Goal: Task Accomplishment & Management: Manage account settings

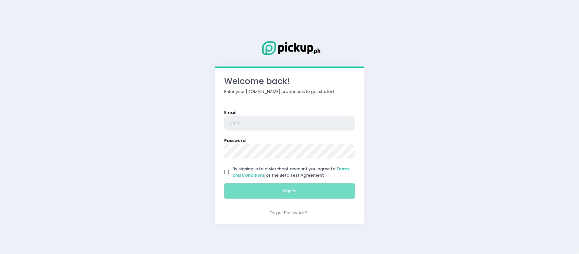
type input "[EMAIL_ADDRESS][DOMAIN_NAME]"
click at [225, 168] on input "By signing in to a Merchant account you agree to Terms and Conditions of the Be…" at bounding box center [227, 172] width 12 height 12
checkbox input "true"
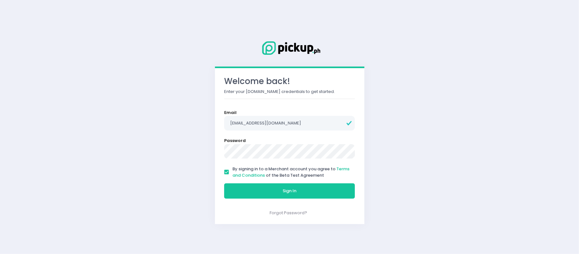
click at [246, 181] on div "Sign In" at bounding box center [289, 190] width 139 height 21
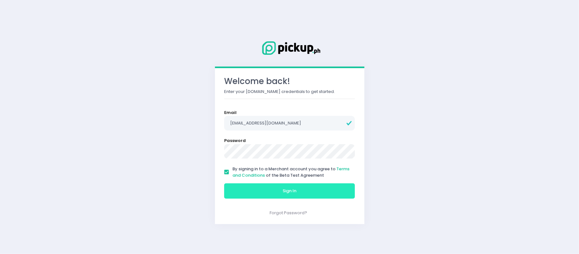
click at [246, 187] on button "Sign In" at bounding box center [289, 190] width 131 height 15
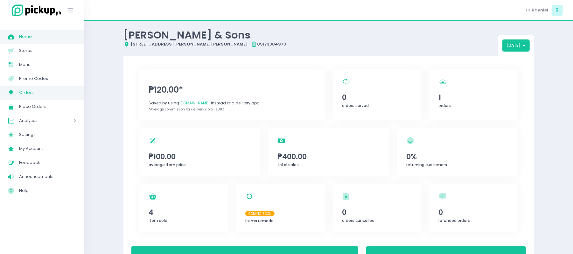
click at [35, 92] on span "Orders" at bounding box center [47, 92] width 57 height 8
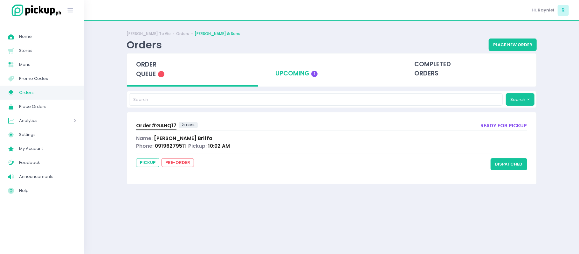
click at [342, 74] on div "upcoming 1" at bounding box center [331, 68] width 131 height 31
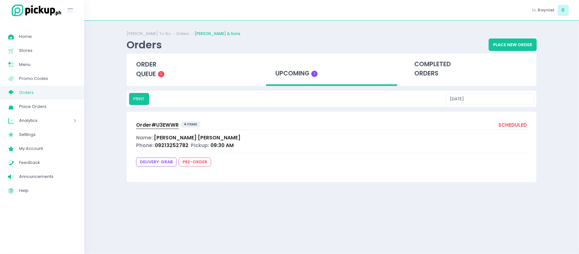
click at [154, 123] on span "Order# U3EWWR" at bounding box center [157, 125] width 43 height 7
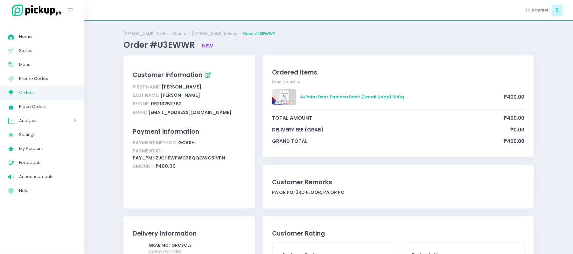
drag, startPoint x: 286, startPoint y: 94, endPoint x: 327, endPoint y: 104, distance: 42.9
click at [288, 94] on div "4 x Polar Bear Tapioca Pearl (Small Sago) 500g ₱400.00" at bounding box center [398, 99] width 252 height 20
click at [331, 96] on div "4 x Polar Bear Tapioca Pearl (Small Sago) 500g ₱400.00" at bounding box center [398, 99] width 252 height 20
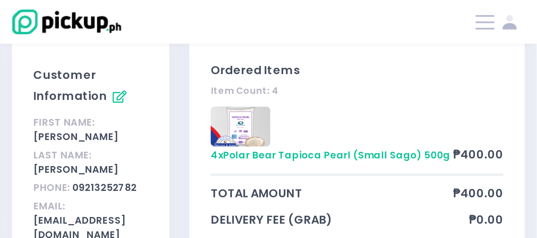
scroll to position [95, 0]
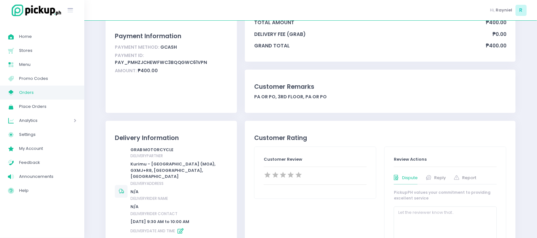
drag, startPoint x: 217, startPoint y: 0, endPoint x: 345, endPoint y: 111, distance: 169.8
click at [308, 96] on div "Pa OR po, 3rd floor, Pa OR po" at bounding box center [380, 97] width 252 height 7
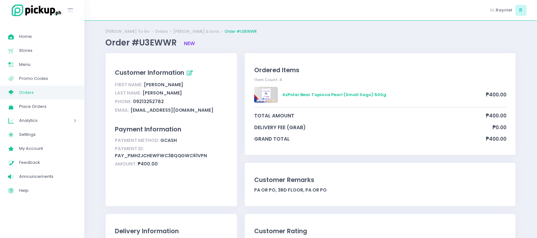
scroll to position [0, 0]
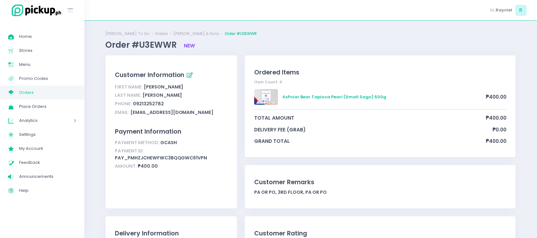
click at [37, 94] on span "Orders" at bounding box center [47, 92] width 57 height 8
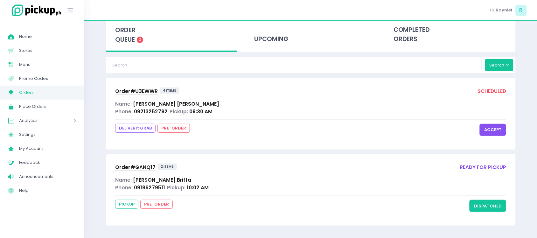
scroll to position [35, 0]
click at [493, 126] on button "accept" at bounding box center [493, 130] width 26 height 12
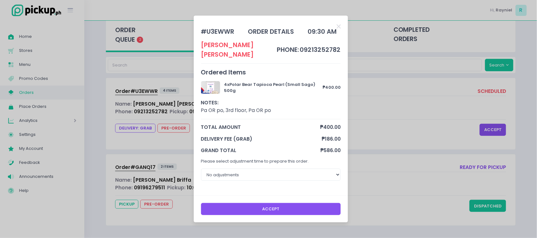
click at [261, 206] on button "Accept" at bounding box center [271, 209] width 140 height 12
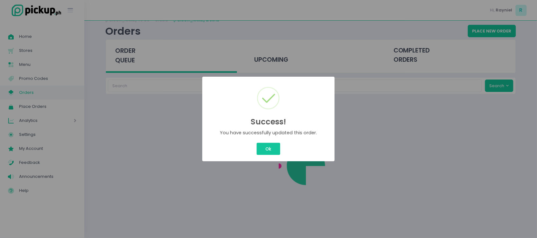
scroll to position [15, 0]
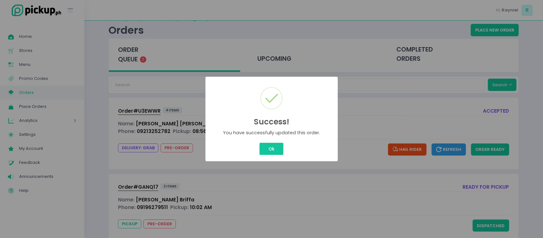
click at [270, 152] on button "Ok" at bounding box center [272, 149] width 24 height 12
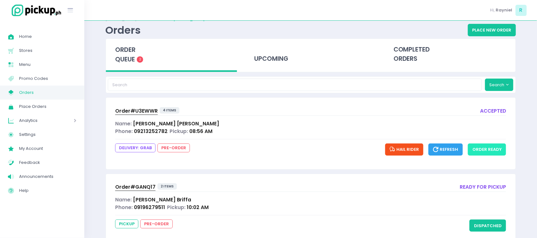
click at [491, 146] on button "order ready" at bounding box center [487, 149] width 38 height 12
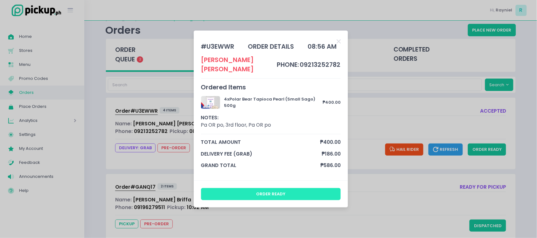
click at [283, 191] on button "order ready" at bounding box center [271, 194] width 140 height 12
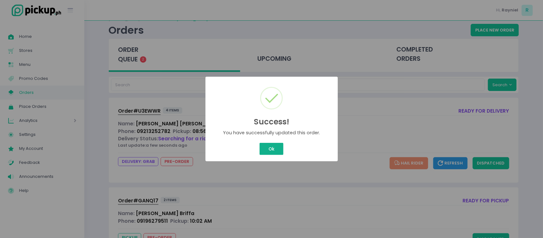
click at [271, 149] on button "Ok" at bounding box center [272, 149] width 24 height 12
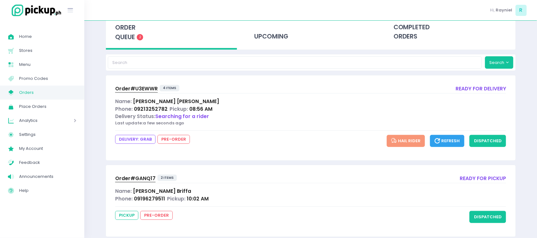
scroll to position [49, 0]
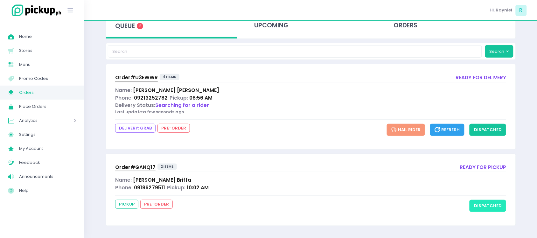
click at [506, 206] on button "dispatched" at bounding box center [488, 206] width 37 height 12
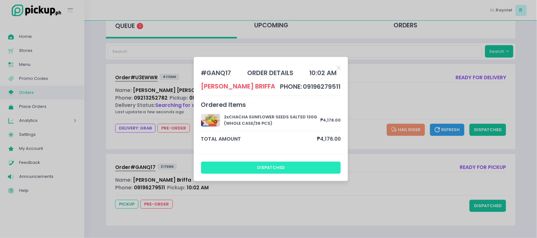
click at [297, 169] on button "dispatched" at bounding box center [271, 168] width 140 height 12
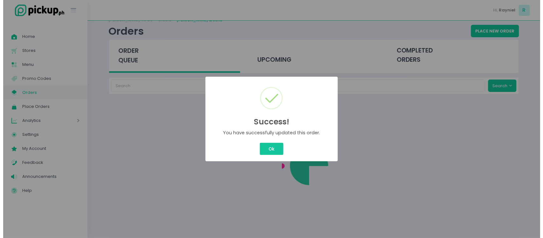
scroll to position [0, 0]
